Goal: Task Accomplishment & Management: Manage account settings

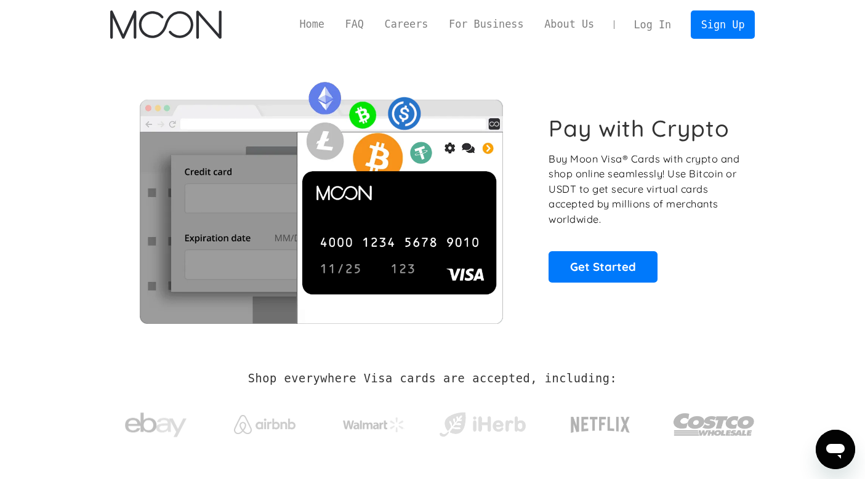
click at [653, 23] on link "Log In" at bounding box center [653, 24] width 58 height 27
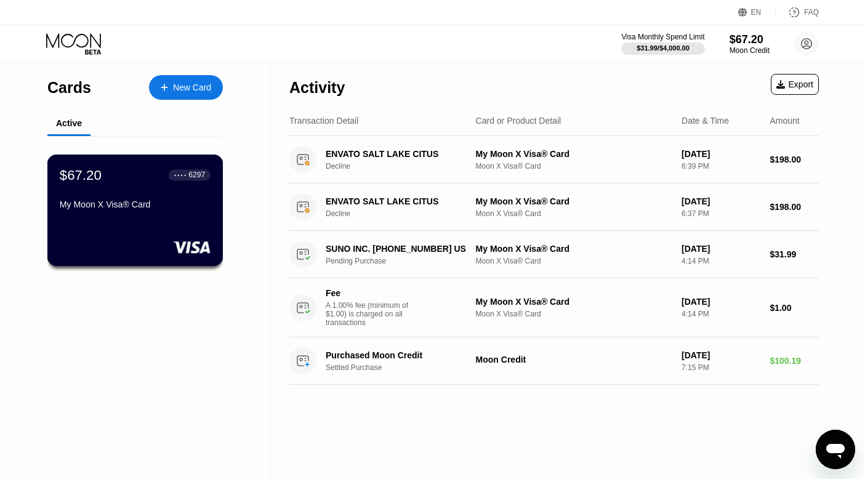
click at [184, 179] on div "● ● ● ● 6297" at bounding box center [189, 175] width 31 height 9
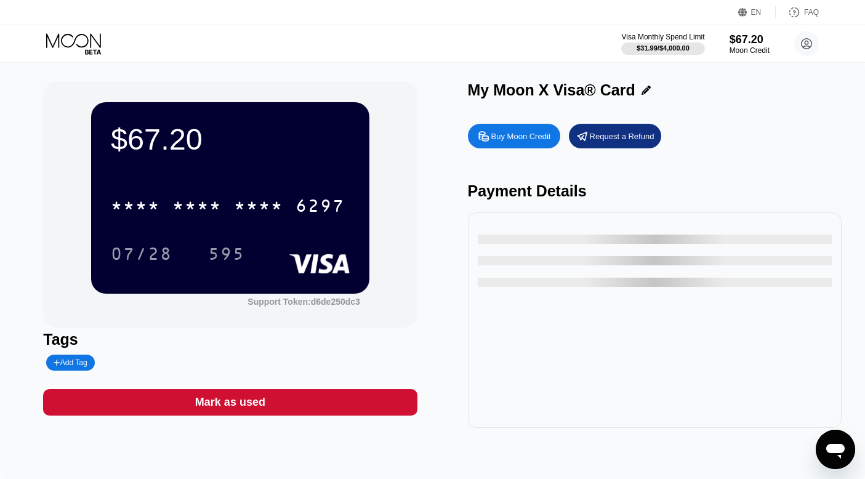
click at [203, 207] on div "* * * *" at bounding box center [196, 208] width 49 height 20
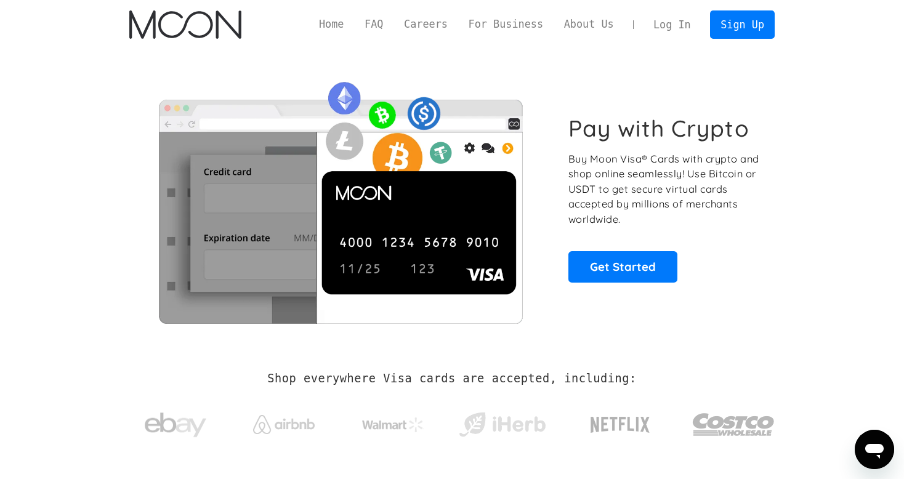
click at [686, 22] on link "Log In" at bounding box center [672, 24] width 58 height 27
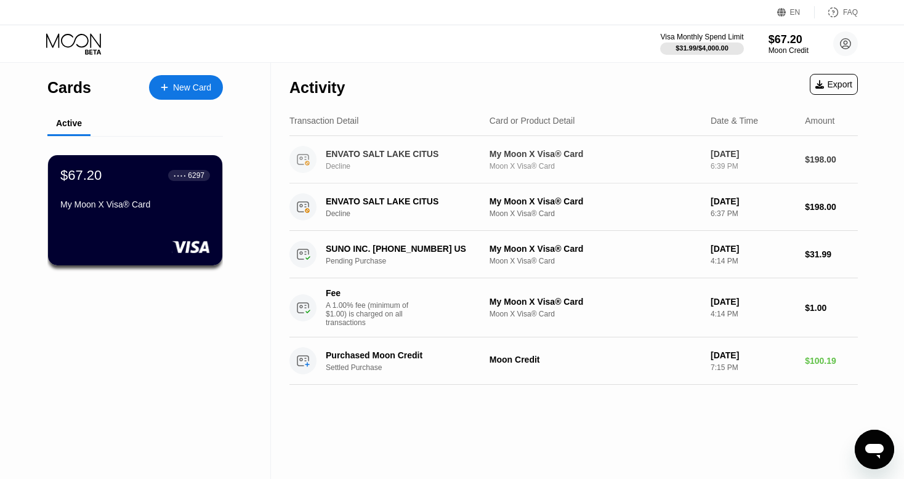
click at [562, 149] on div "My Moon X Visa® Card" at bounding box center [594, 154] width 211 height 10
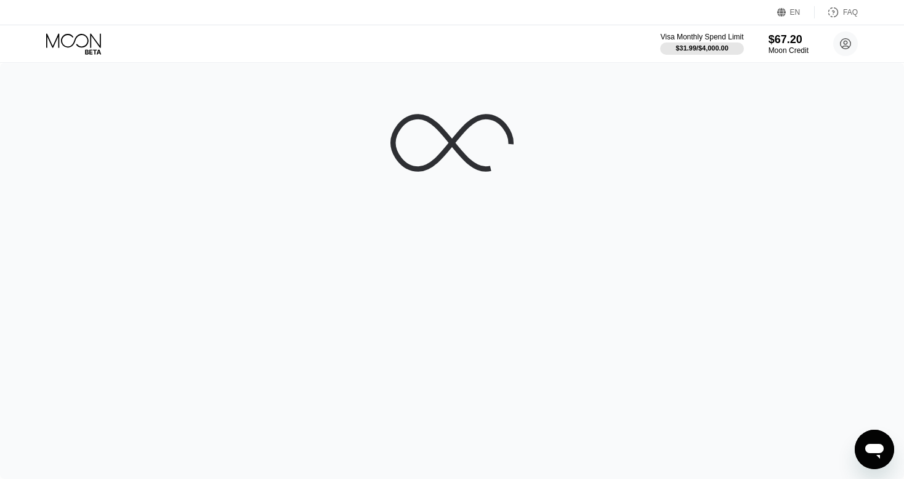
click at [86, 43] on icon at bounding box center [74, 44] width 57 height 22
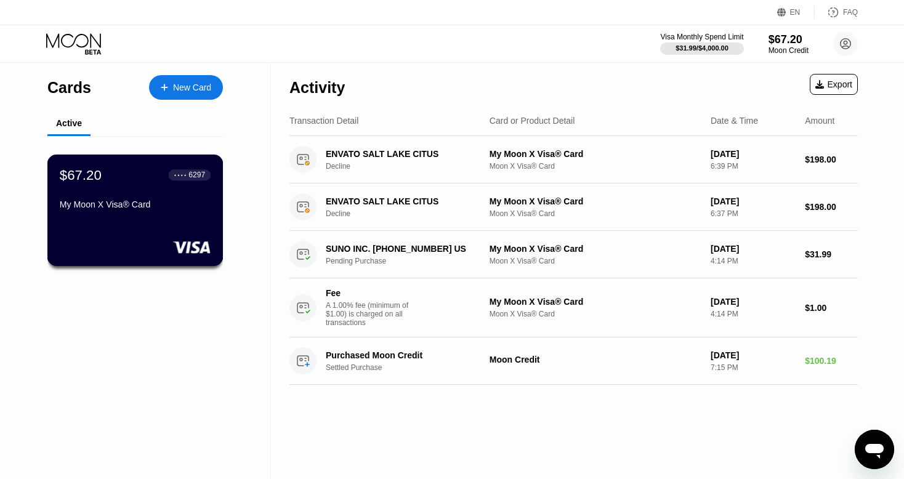
click at [167, 162] on div "$67.20 ● ● ● ● 6297 My Moon X Visa® Card" at bounding box center [135, 210] width 176 height 111
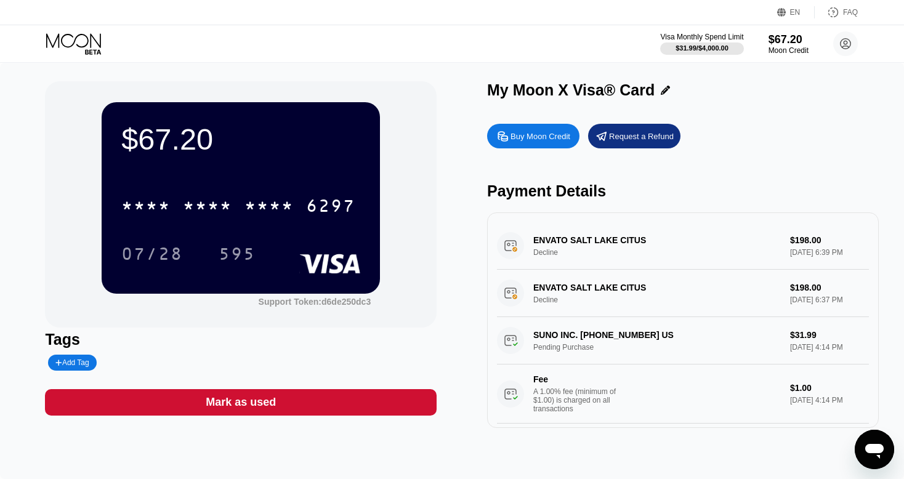
click at [190, 211] on div "* * * *" at bounding box center [207, 208] width 49 height 20
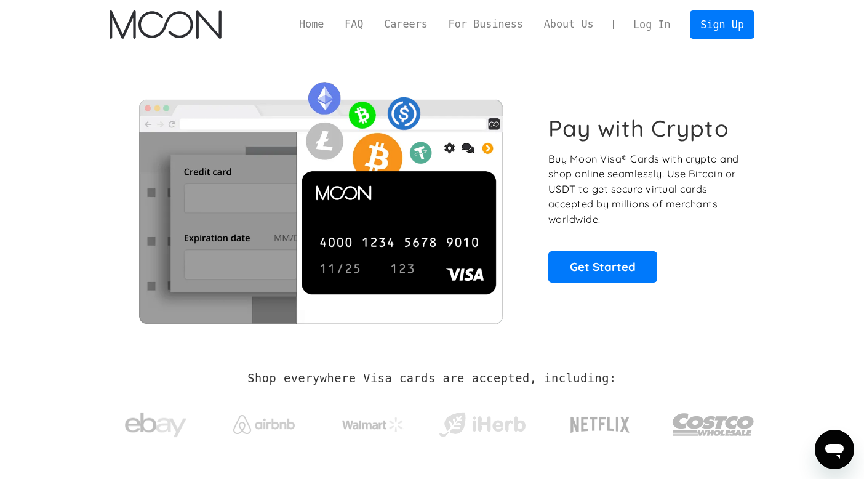
click at [674, 22] on link "Log In" at bounding box center [652, 24] width 58 height 27
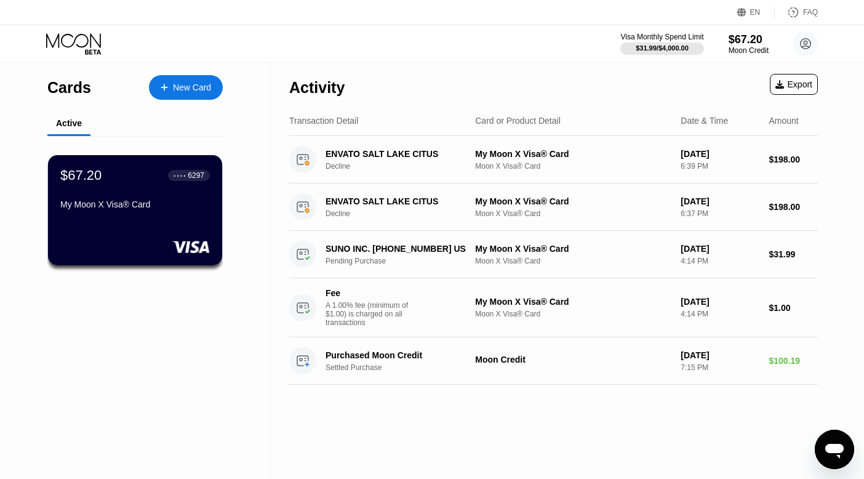
click at [196, 177] on div "6297" at bounding box center [196, 175] width 17 height 9
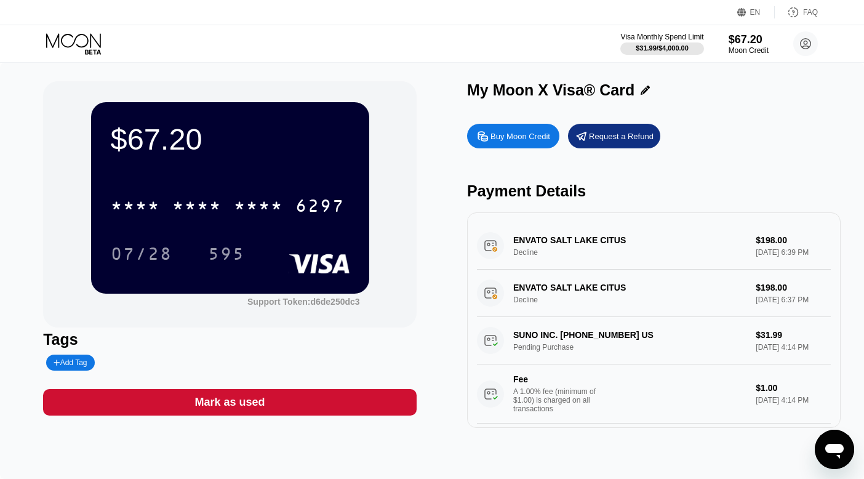
click at [207, 222] on div "* * * * * * * * * * * * 6297" at bounding box center [230, 202] width 239 height 42
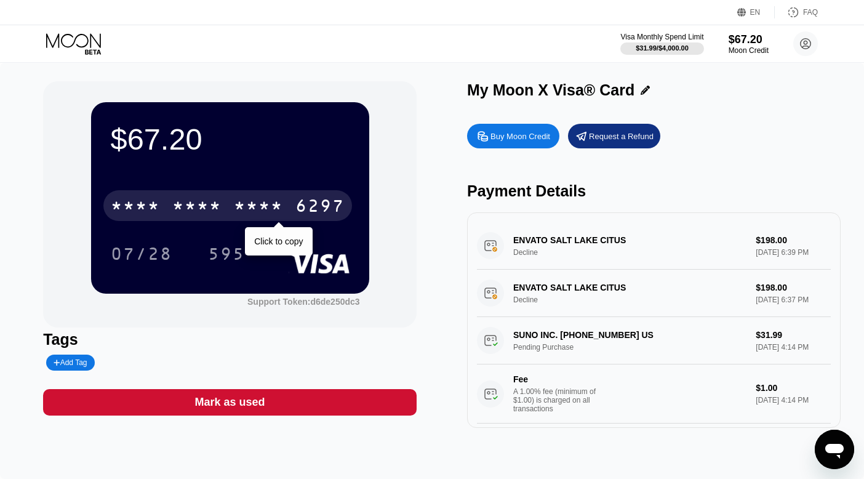
click at [212, 206] on div "* * * *" at bounding box center [196, 208] width 49 height 20
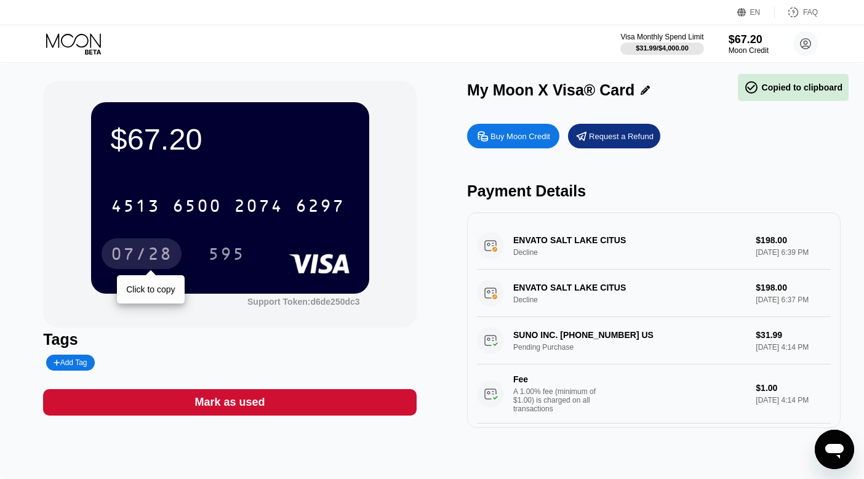
click at [156, 245] on div "07/28" at bounding box center [142, 253] width 80 height 31
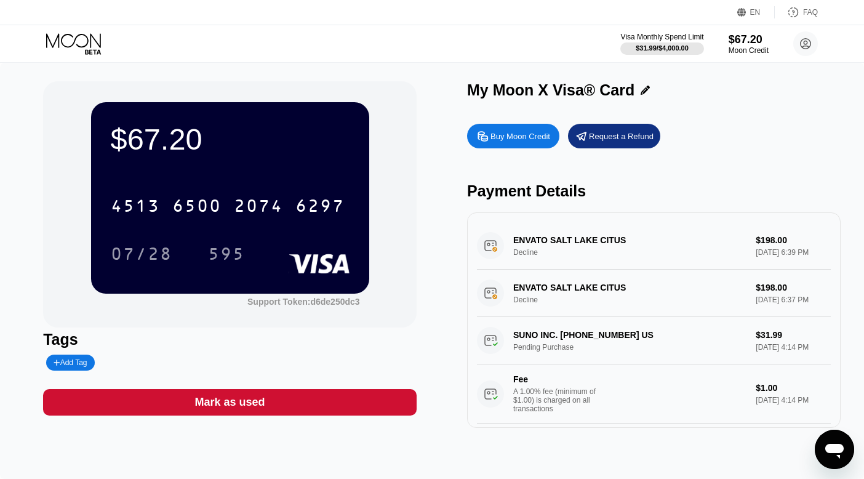
click at [203, 235] on div "[CREDIT_CARD_NUMBER] 07/28 595" at bounding box center [230, 217] width 239 height 73
click at [235, 255] on div "595" at bounding box center [226, 256] width 37 height 20
